Goal: Find specific page/section: Find specific page/section

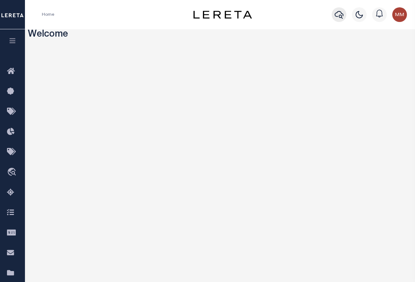
click at [338, 14] on icon "button" at bounding box center [338, 14] width 9 height 9
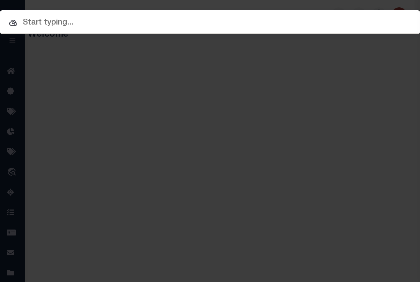
click at [274, 71] on div "Include Loans TBM Customers Borrowers Payments (Lender Non-Disb) Payments (Lend…" at bounding box center [210, 141] width 420 height 282
click at [329, 16] on input "text" at bounding box center [210, 22] width 420 height 13
click at [230, 76] on div "Include Loans TBM Customers Borrowers Payments (Lender Non-Disb) Payments (Lend…" at bounding box center [210, 141] width 420 height 282
click at [107, 21] on input "text" at bounding box center [210, 22] width 420 height 13
type input "d"
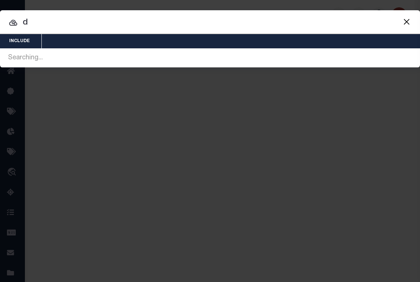
click at [118, 51] on div "Searching..." at bounding box center [210, 58] width 420 height 19
click at [409, 17] on button "Close" at bounding box center [407, 22] width 10 height 10
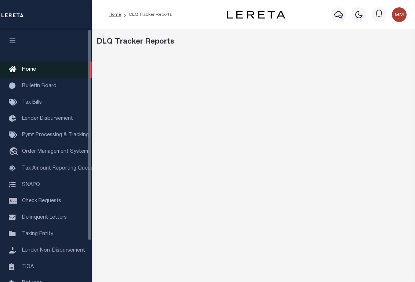
click at [24, 67] on span "Home" at bounding box center [29, 69] width 14 height 5
